Goal: Book appointment/travel/reservation

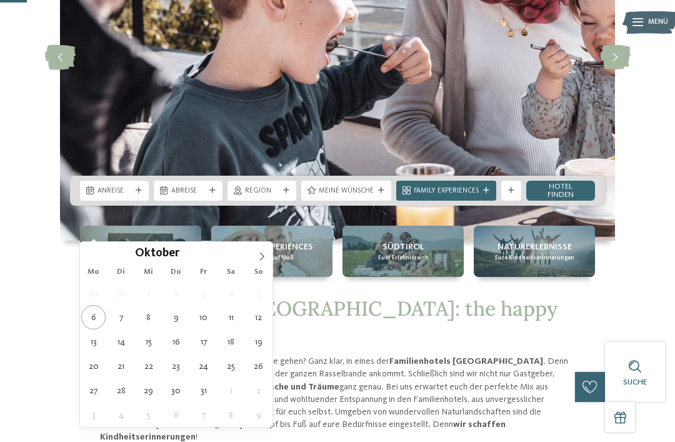
type div "[DATE]"
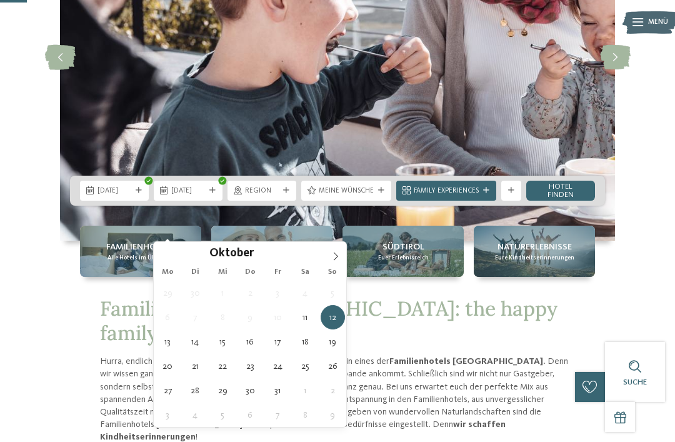
type div "[DATE]"
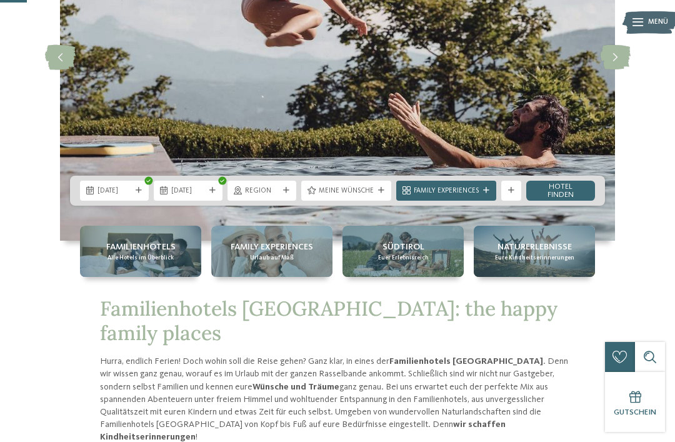
click at [282, 194] on div at bounding box center [286, 190] width 10 height 6
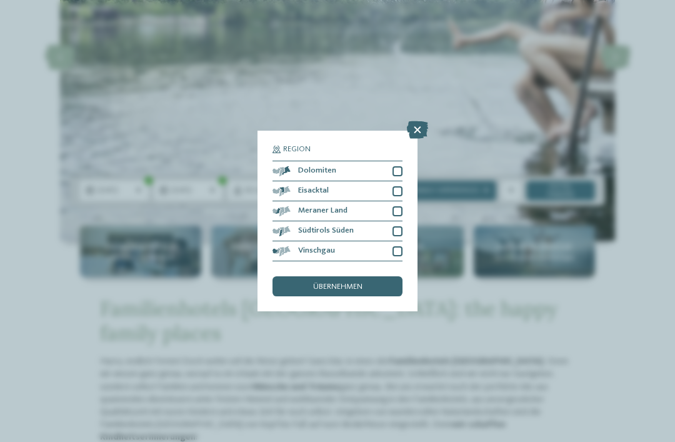
click at [398, 206] on div at bounding box center [397, 211] width 10 height 10
click at [307, 276] on div "übernehmen" at bounding box center [337, 286] width 130 height 20
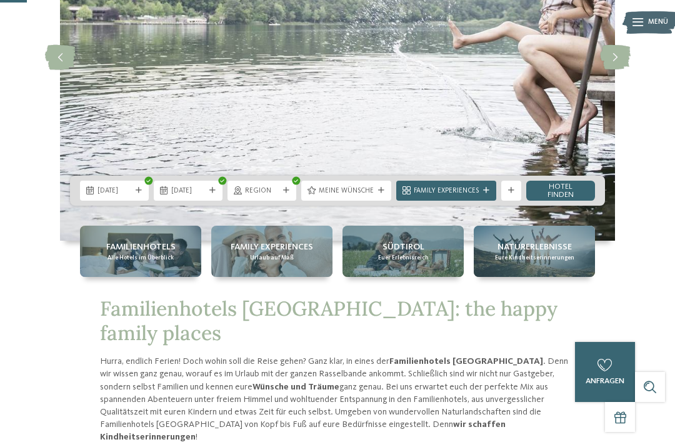
click at [334, 196] on div "Meine Wünsche" at bounding box center [346, 190] width 60 height 11
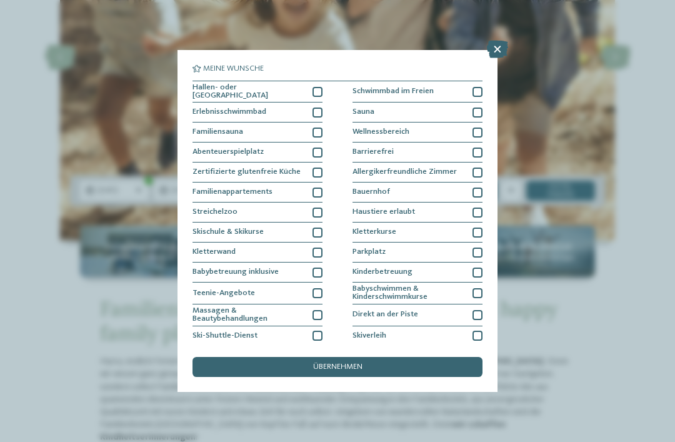
click at [316, 94] on div at bounding box center [317, 92] width 10 height 10
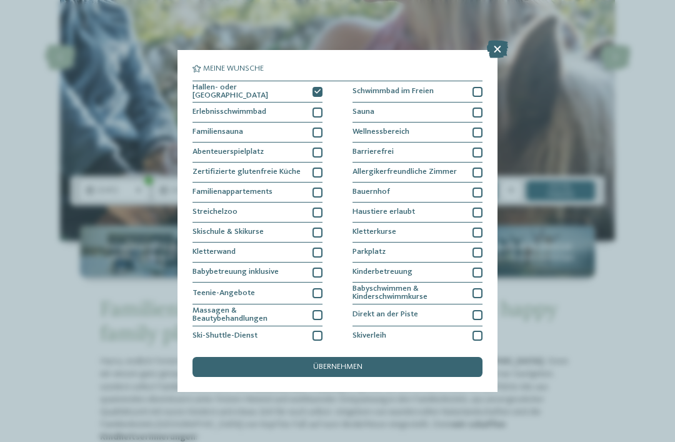
click at [289, 357] on div "übernehmen" at bounding box center [337, 367] width 290 height 20
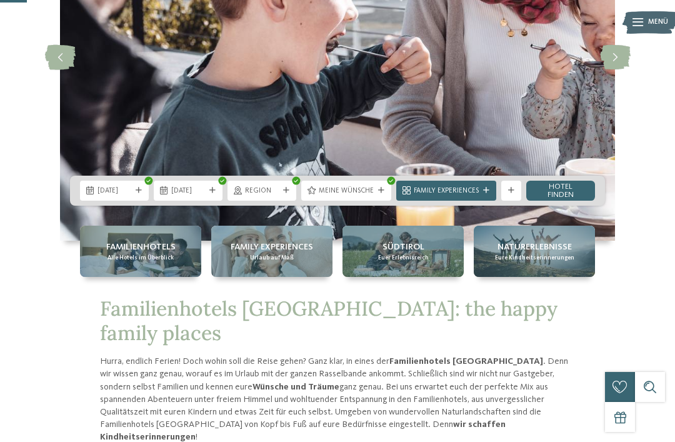
click at [424, 196] on span "Family Experiences" at bounding box center [446, 191] width 65 height 10
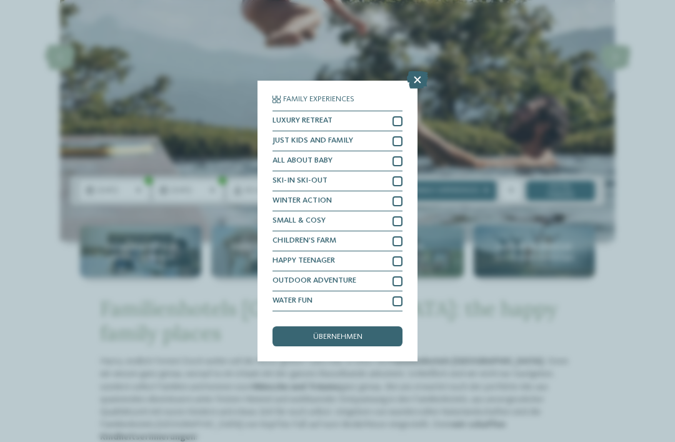
click at [422, 71] on icon at bounding box center [417, 79] width 21 height 17
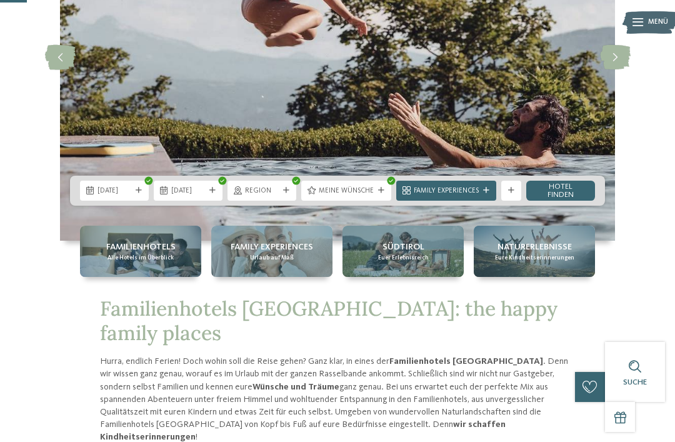
click at [545, 201] on link "Hotel finden" at bounding box center [560, 191] width 69 height 20
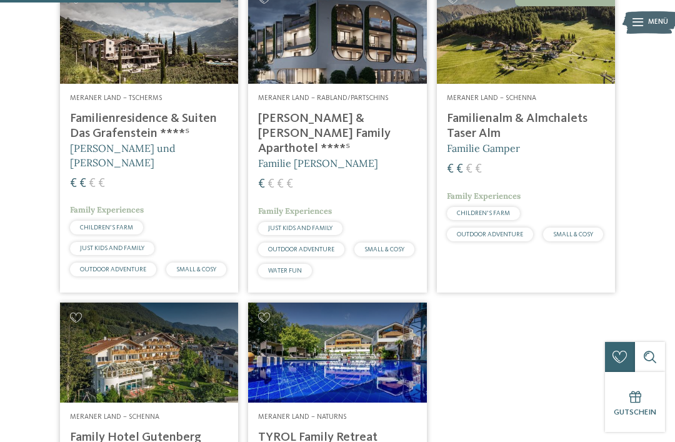
scroll to position [374, 0]
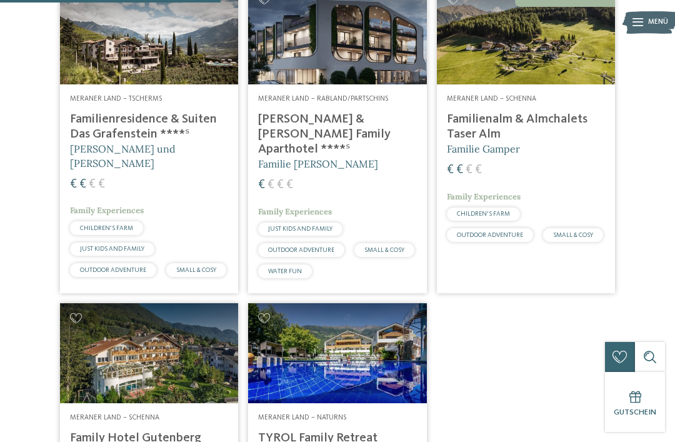
click at [104, 142] on h4 "Familienresidence & Suiten Das Grafenstein ****ˢ" at bounding box center [149, 127] width 158 height 30
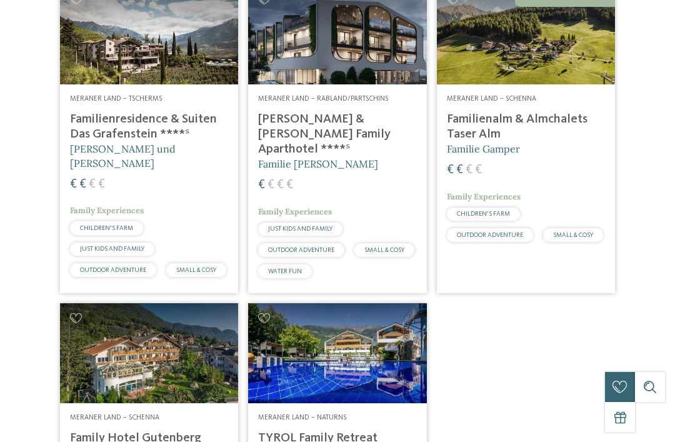
scroll to position [0, 0]
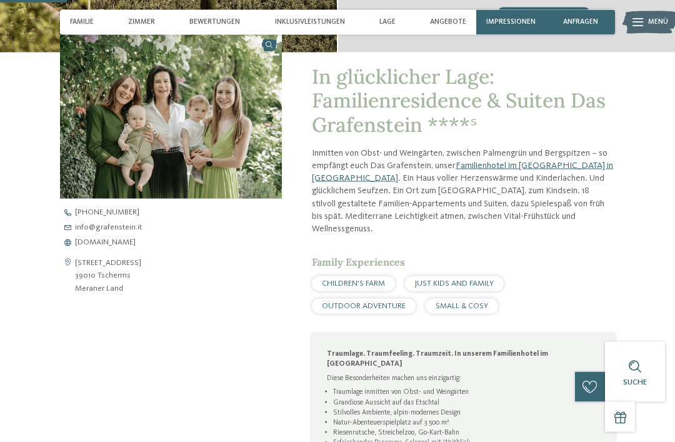
scroll to position [322, 0]
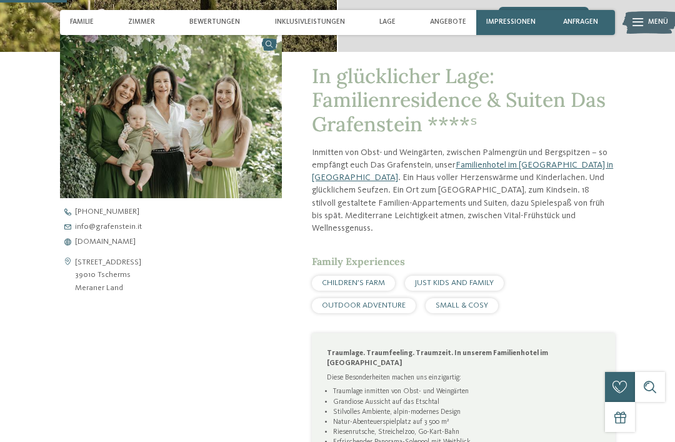
click at [496, 25] on span "Impressionen" at bounding box center [510, 22] width 49 height 8
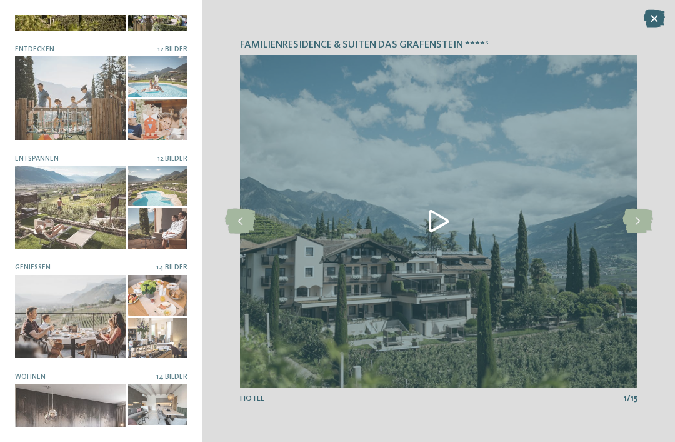
scroll to position [78, 0]
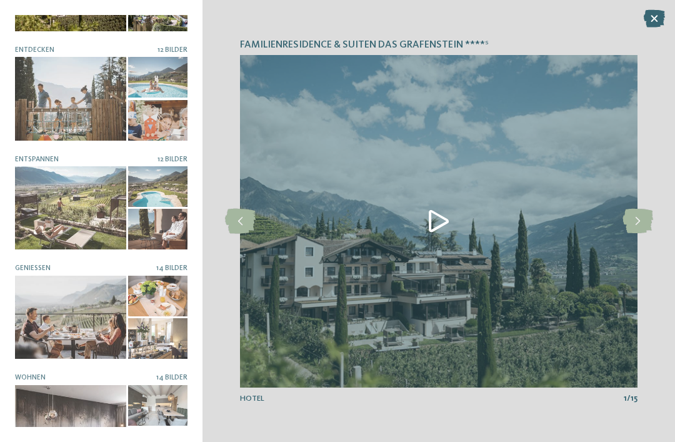
click at [59, 201] on div at bounding box center [70, 207] width 111 height 83
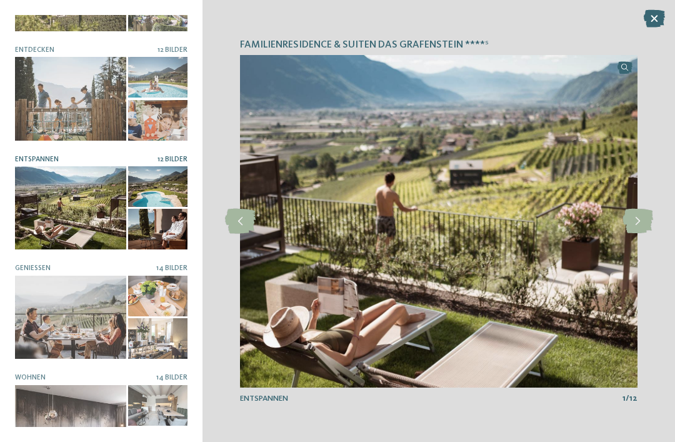
click at [647, 234] on icon at bounding box center [637, 221] width 31 height 25
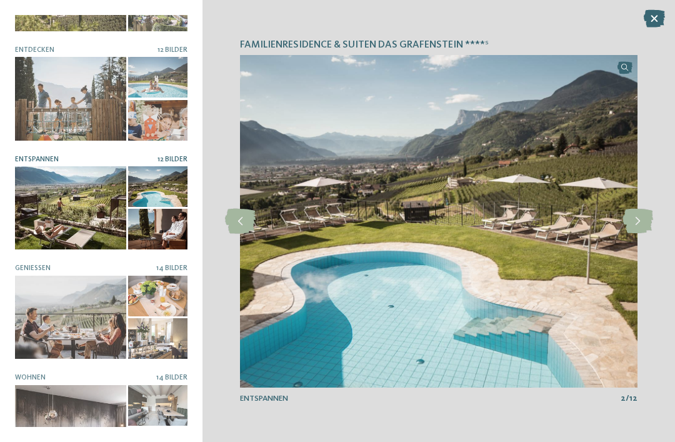
click at [649, 234] on icon at bounding box center [637, 221] width 31 height 25
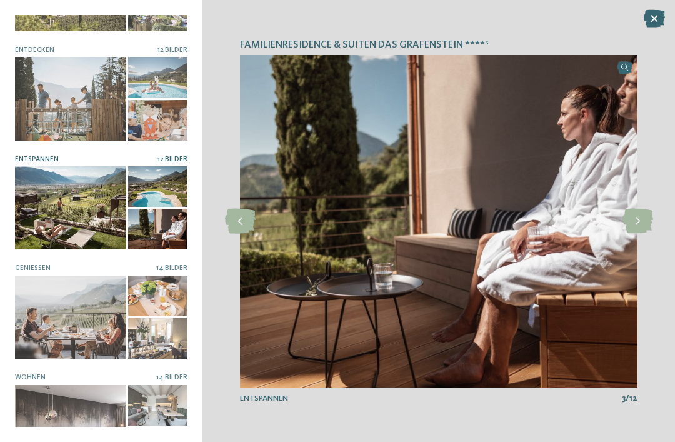
click at [650, 234] on icon at bounding box center [637, 221] width 31 height 25
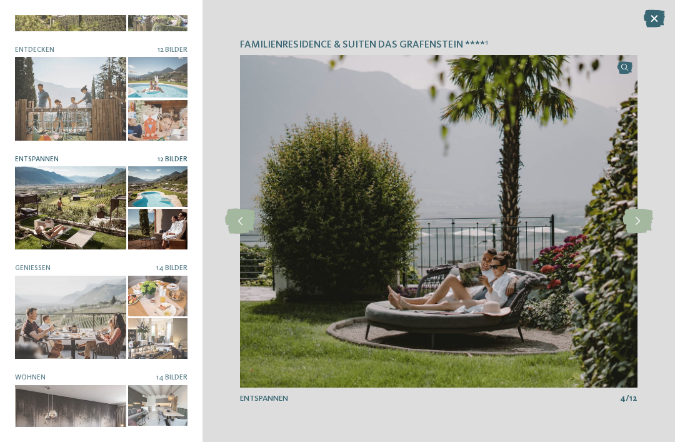
click at [649, 234] on icon at bounding box center [637, 221] width 31 height 25
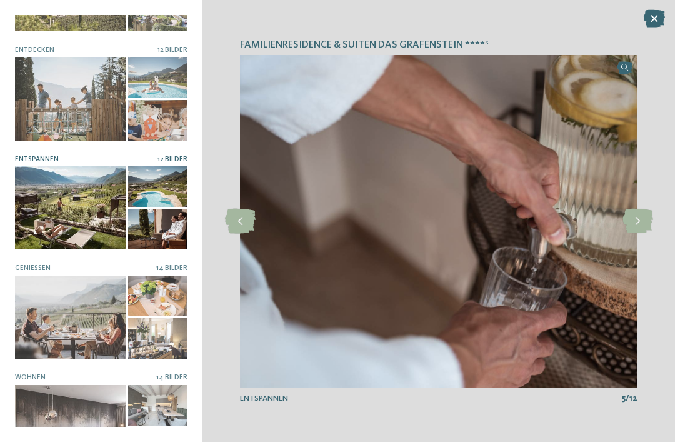
click at [649, 234] on icon at bounding box center [637, 221] width 31 height 25
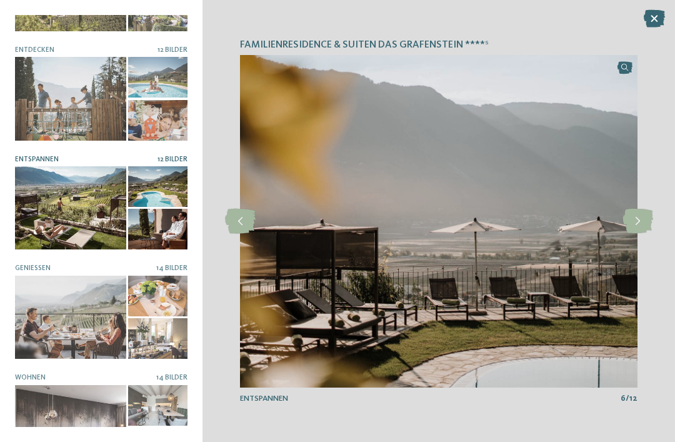
click at [59, 107] on div at bounding box center [70, 98] width 111 height 83
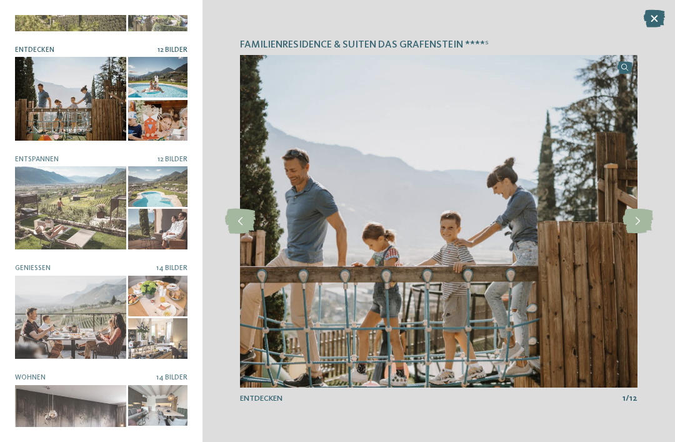
click at [642, 234] on icon at bounding box center [637, 221] width 31 height 25
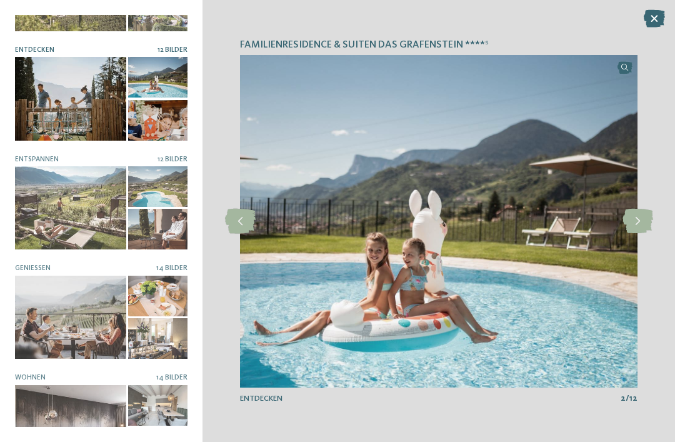
click at [644, 234] on icon at bounding box center [637, 221] width 31 height 25
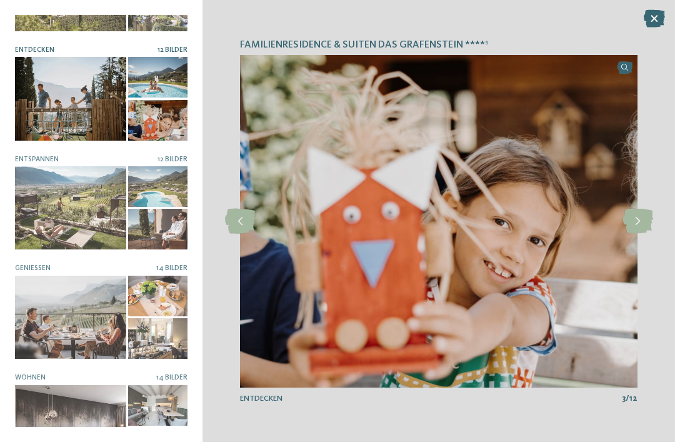
click at [645, 234] on icon at bounding box center [637, 221] width 31 height 25
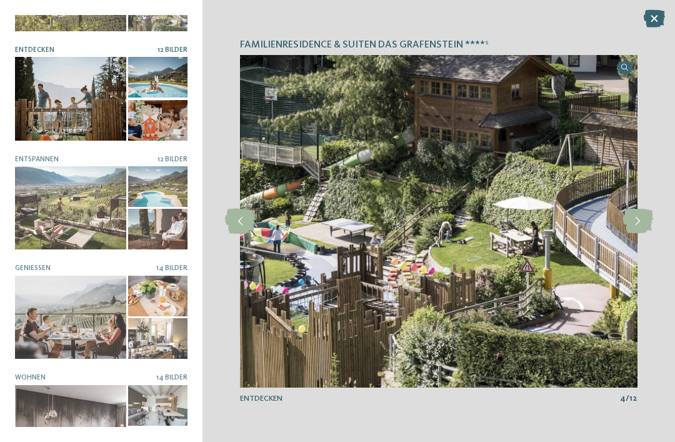
click at [645, 234] on icon at bounding box center [637, 221] width 31 height 25
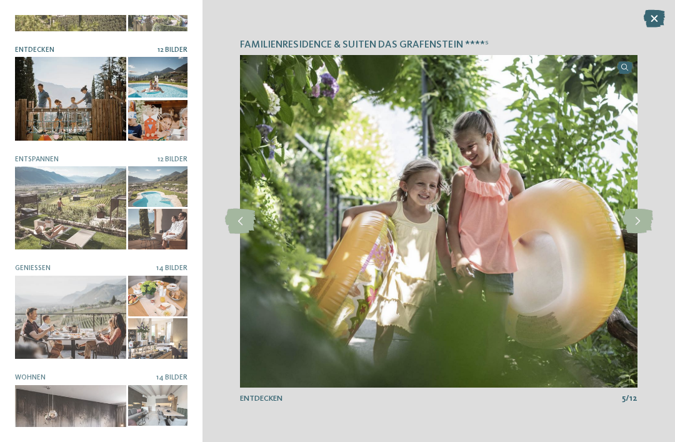
click at [646, 234] on icon at bounding box center [637, 221] width 31 height 25
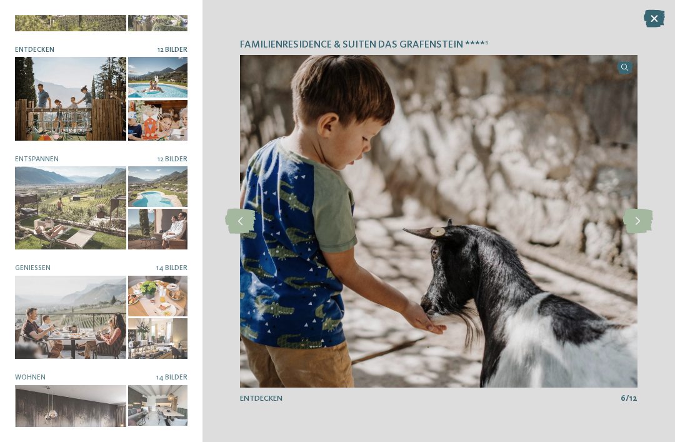
click at [655, 21] on icon at bounding box center [654, 18] width 21 height 17
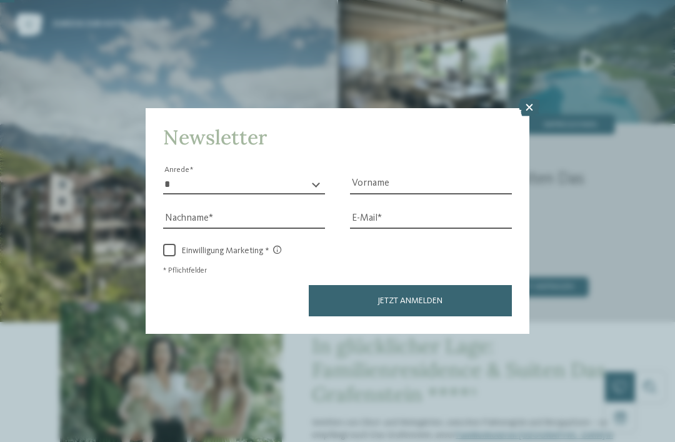
scroll to position [0, 0]
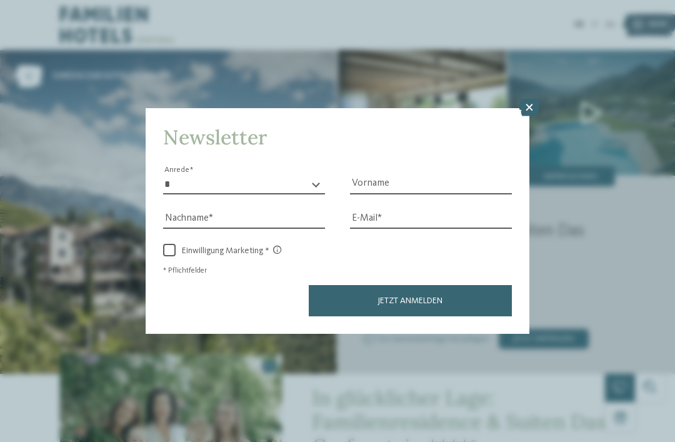
click at [525, 99] on icon at bounding box center [529, 107] width 21 height 17
